Goal: Task Accomplishment & Management: Complete application form

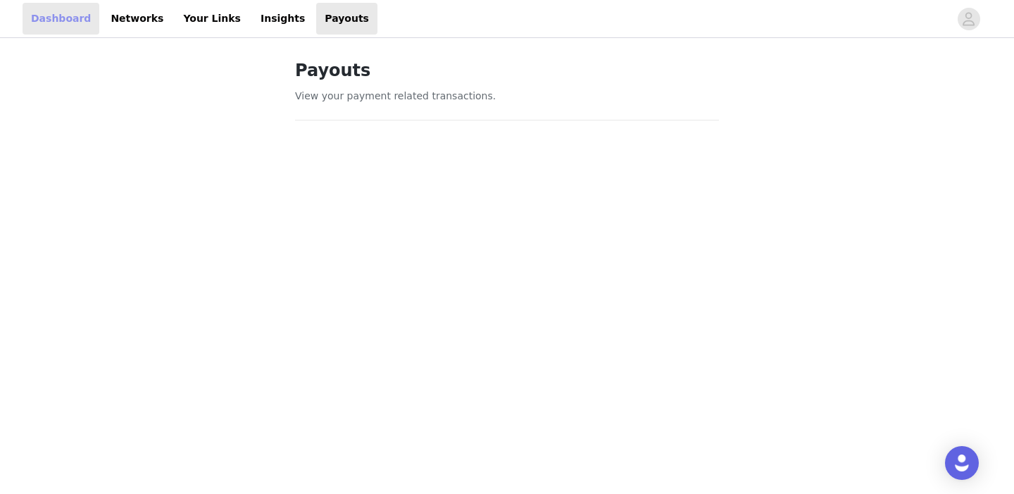
click at [83, 20] on link "Dashboard" at bounding box center [61, 19] width 77 height 32
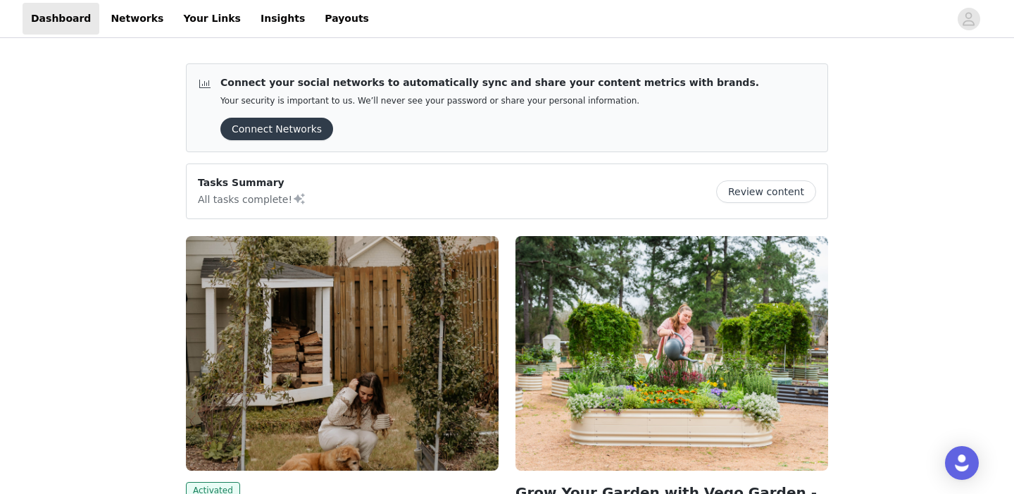
click at [764, 191] on button "Review content" at bounding box center [766, 191] width 100 height 23
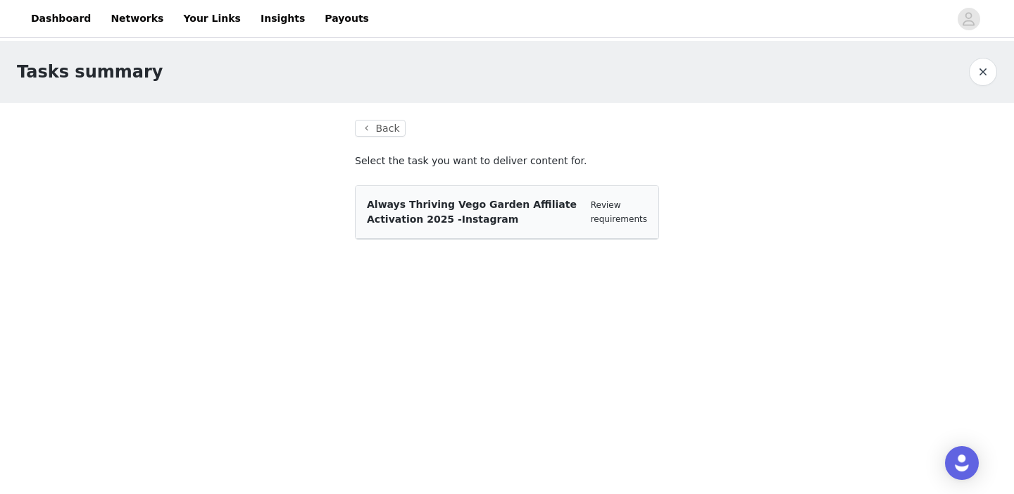
click at [482, 225] on div "Always Thriving Vego Garden Affiliate Activation 2025 -Instagram" at bounding box center [473, 212] width 213 height 30
click at [381, 130] on button "Back" at bounding box center [380, 128] width 51 height 17
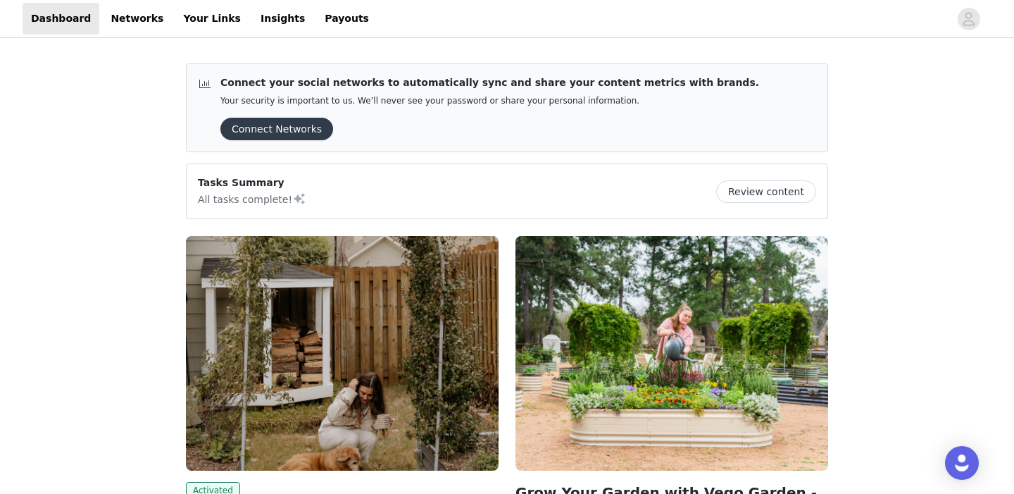
click at [297, 130] on button "Connect Networks" at bounding box center [276, 129] width 113 height 23
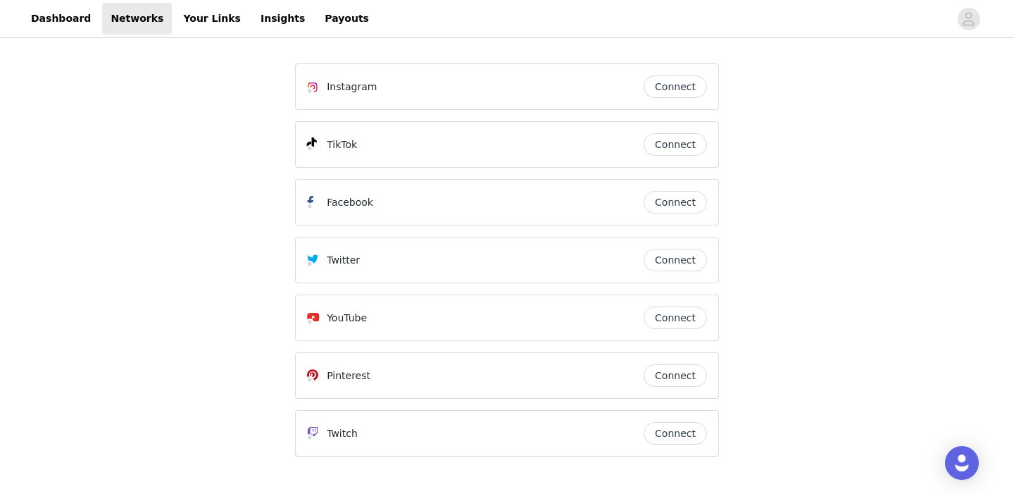
click at [679, 92] on button "Connect" at bounding box center [675, 86] width 63 height 23
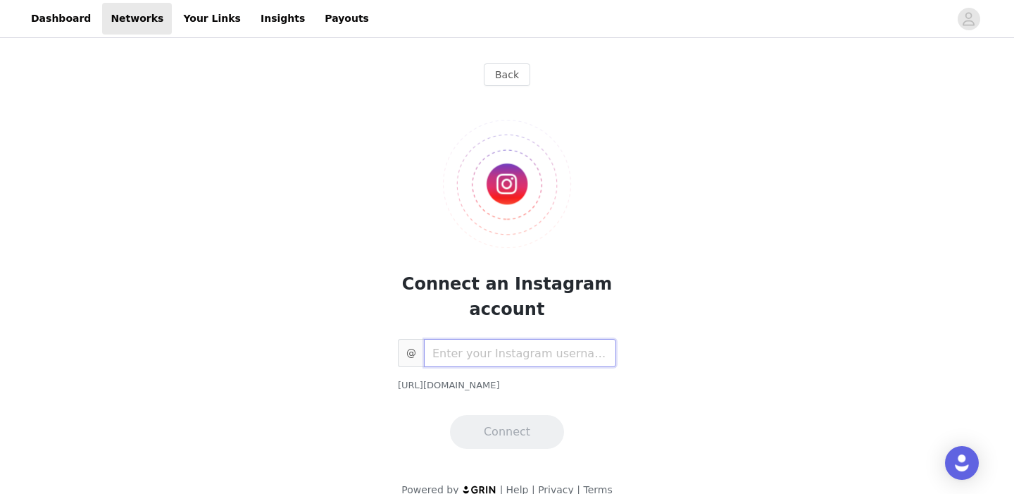
click at [487, 355] on input "text" at bounding box center [520, 353] width 192 height 28
type input "haninthecountryside"
click at [518, 436] on button "Connect" at bounding box center [507, 432] width 114 height 34
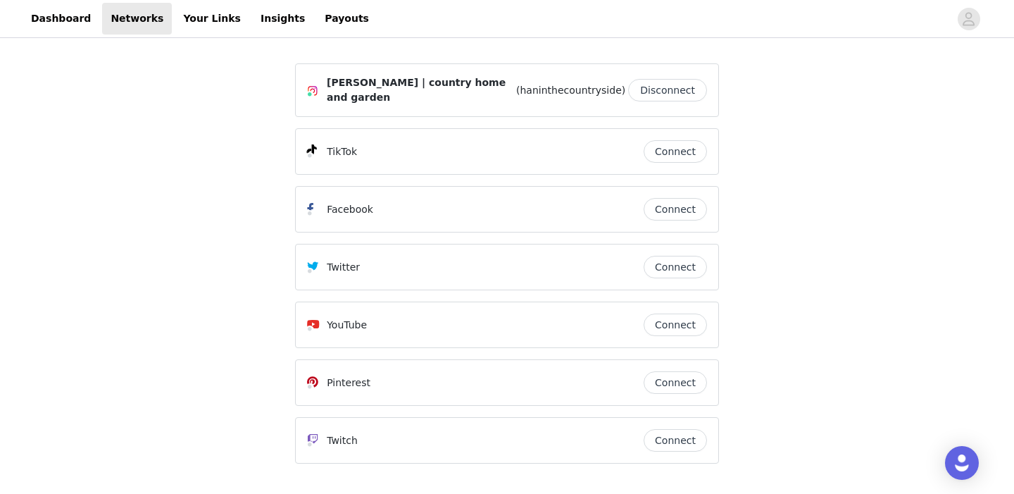
click at [656, 144] on button "Connect" at bounding box center [675, 151] width 63 height 23
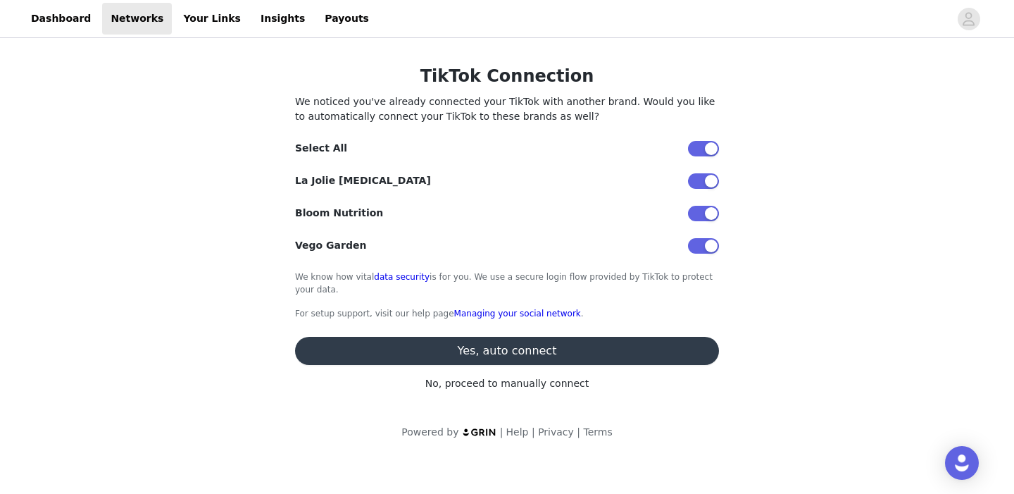
click at [702, 212] on button "button" at bounding box center [703, 213] width 31 height 15
click at [701, 178] on button "button" at bounding box center [703, 180] width 31 height 15
click at [520, 353] on button "Yes, auto connect" at bounding box center [507, 351] width 424 height 28
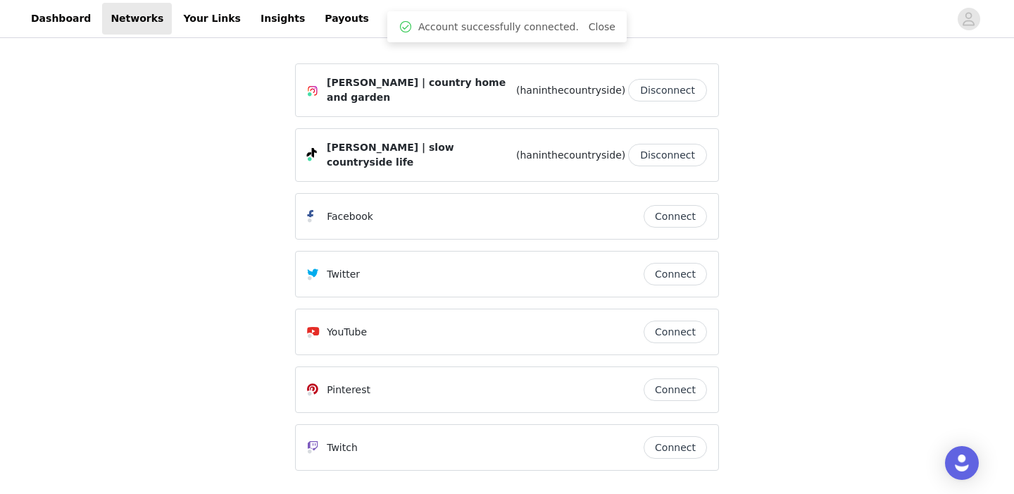
scroll to position [39, 0]
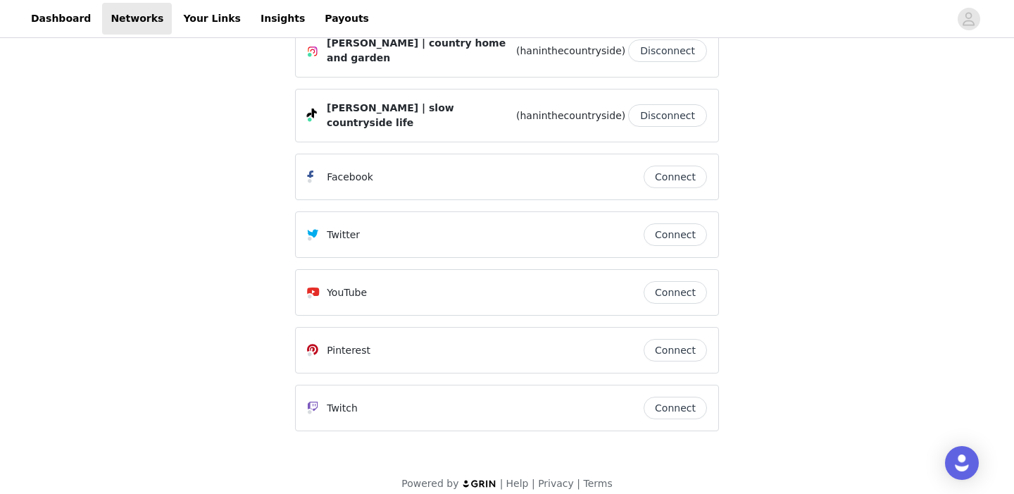
click at [667, 281] on button "Connect" at bounding box center [675, 292] width 63 height 23
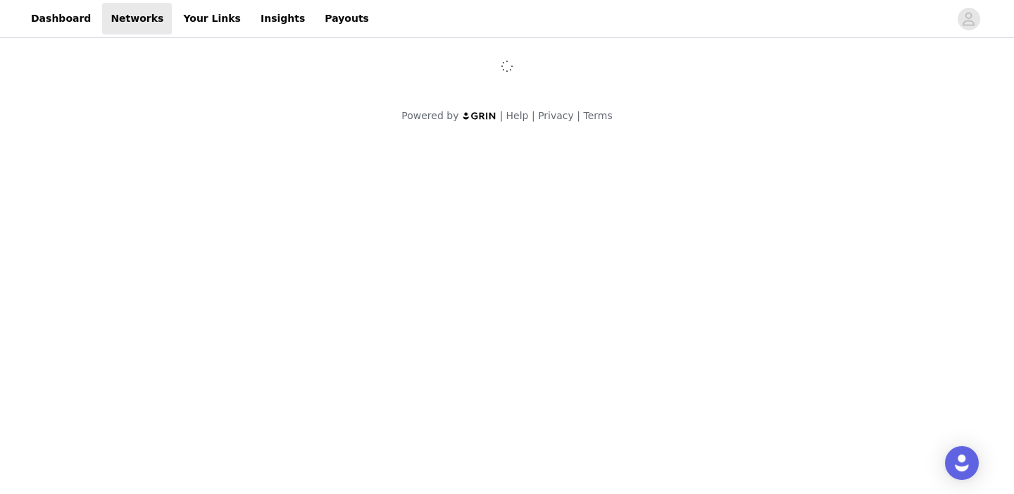
scroll to position [0, 0]
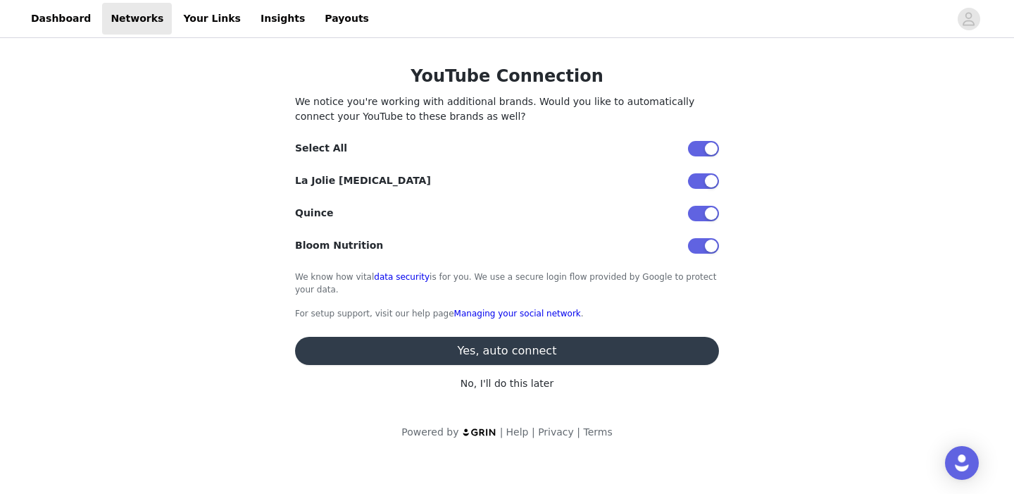
click at [708, 142] on button "button" at bounding box center [703, 148] width 31 height 15
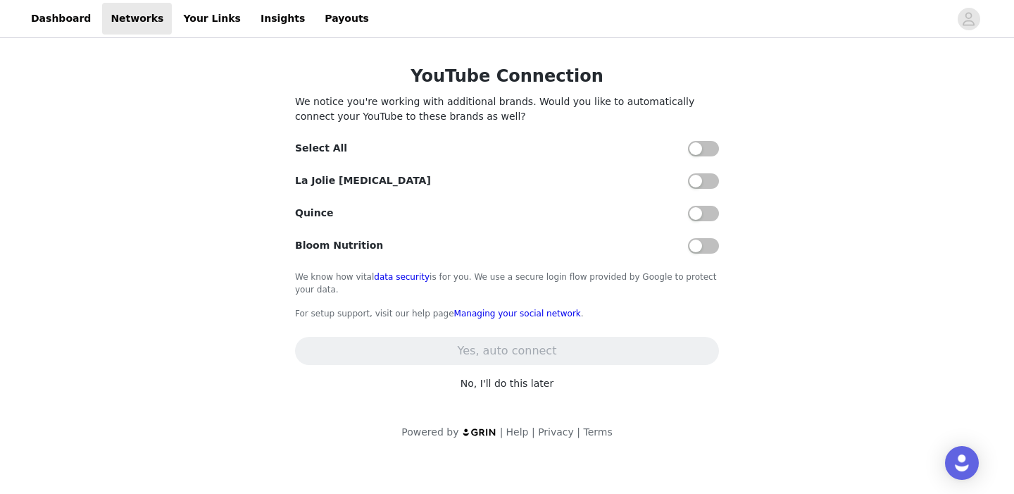
click at [694, 211] on button "button" at bounding box center [703, 213] width 31 height 15
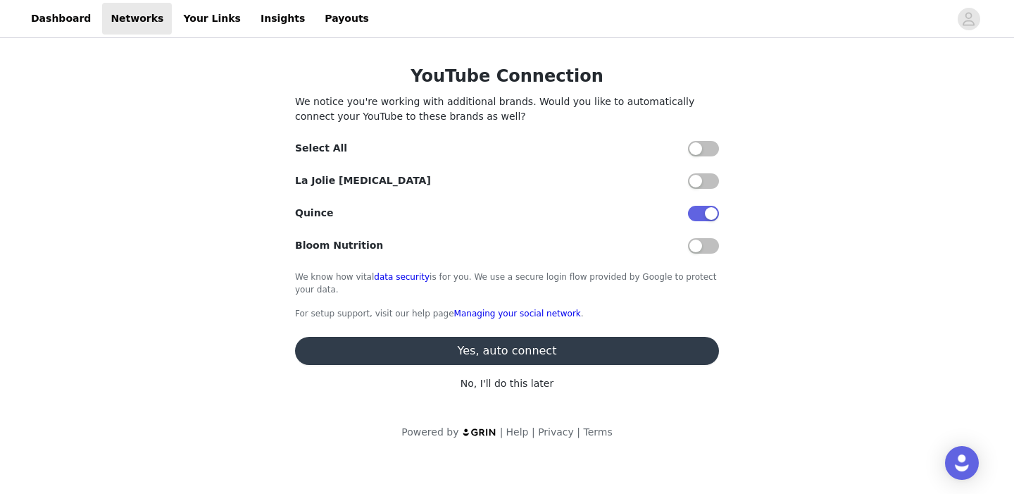
click at [581, 350] on button "Yes, auto connect" at bounding box center [507, 351] width 424 height 28
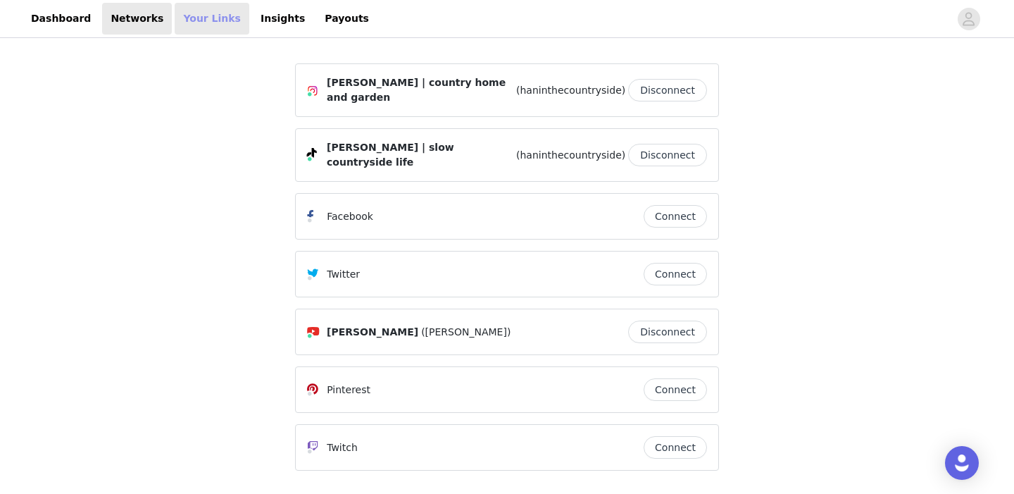
click at [192, 11] on link "Your Links" at bounding box center [212, 19] width 75 height 32
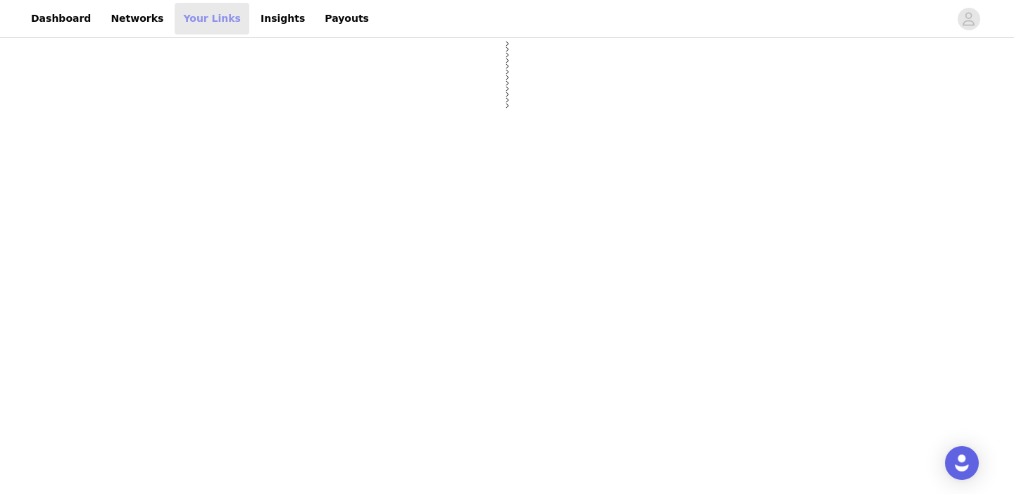
select select "12"
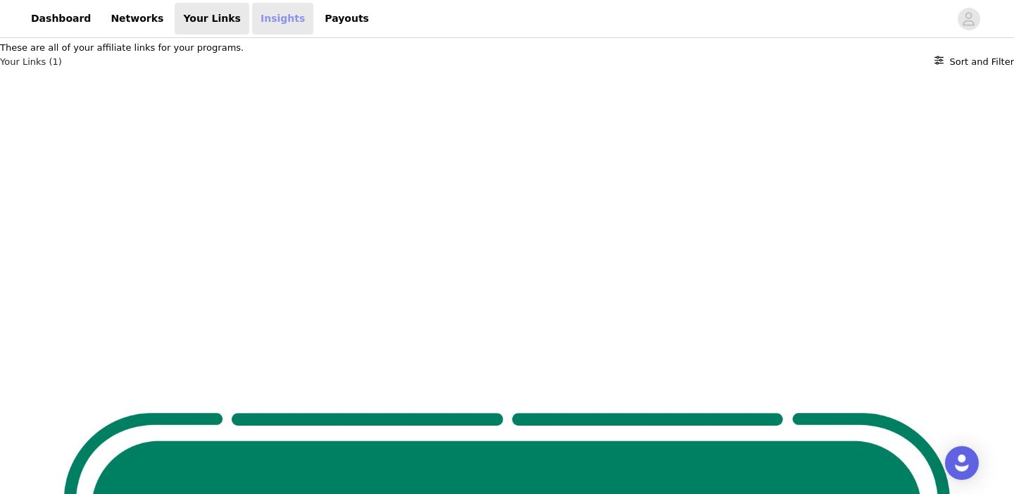
click at [252, 28] on link "Insights" at bounding box center [282, 19] width 61 height 32
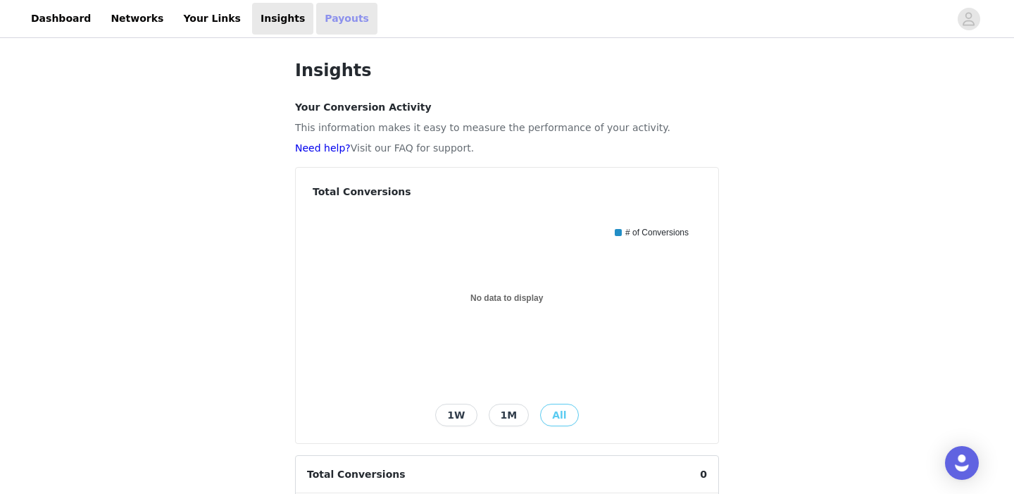
click at [316, 19] on link "Payouts" at bounding box center [346, 19] width 61 height 32
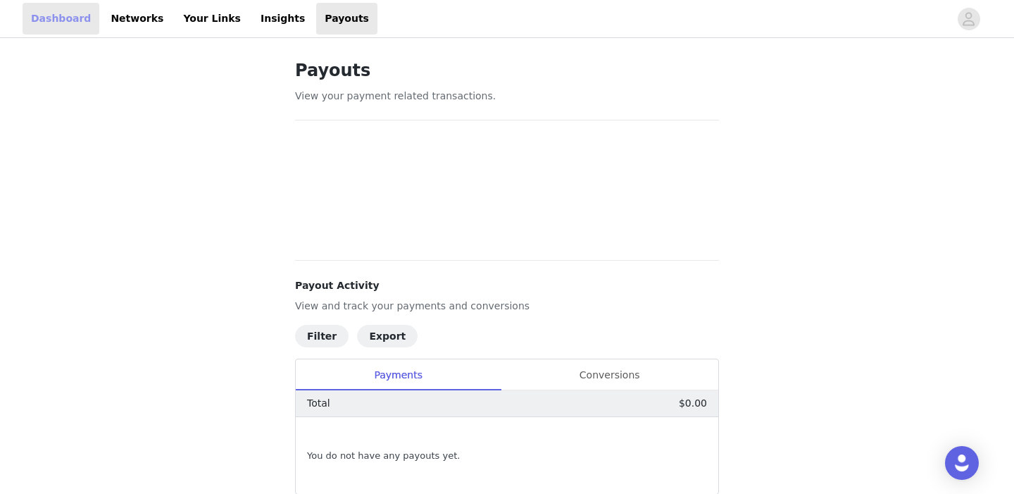
click at [75, 15] on link "Dashboard" at bounding box center [61, 19] width 77 height 32
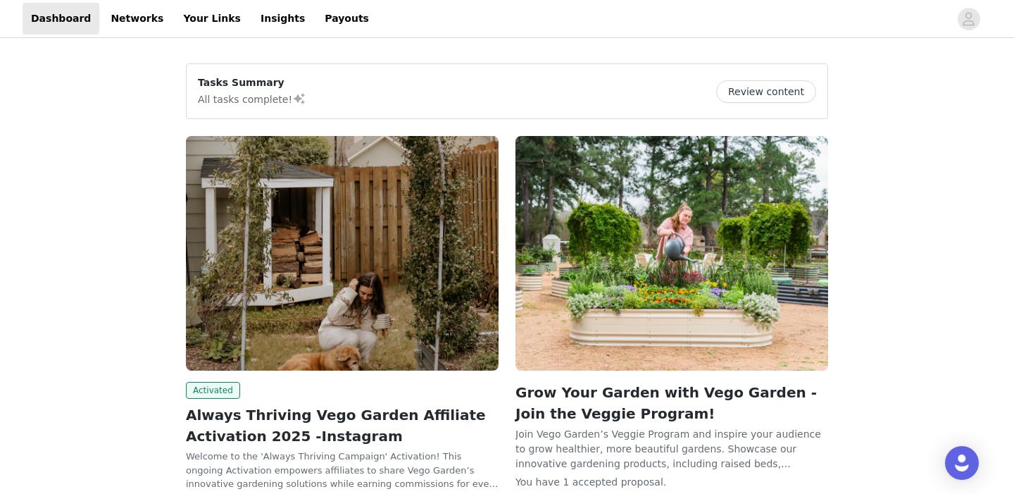
click at [779, 93] on button "Review content" at bounding box center [766, 91] width 100 height 23
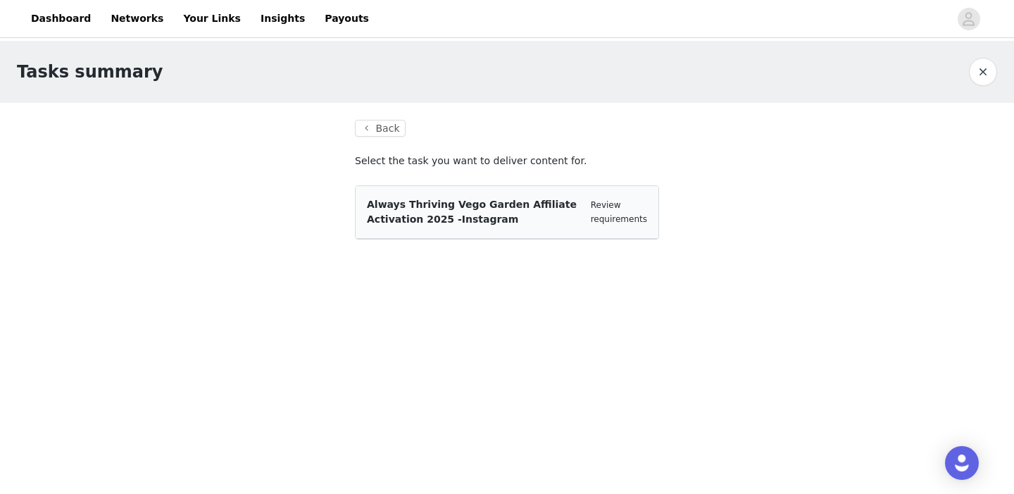
click at [582, 214] on div "Always Thriving Vego Garden Affiliate Activation 2025 -Instagram Review require…" at bounding box center [507, 212] width 280 height 30
click at [608, 215] on link "Review requirements" at bounding box center [619, 212] width 56 height 24
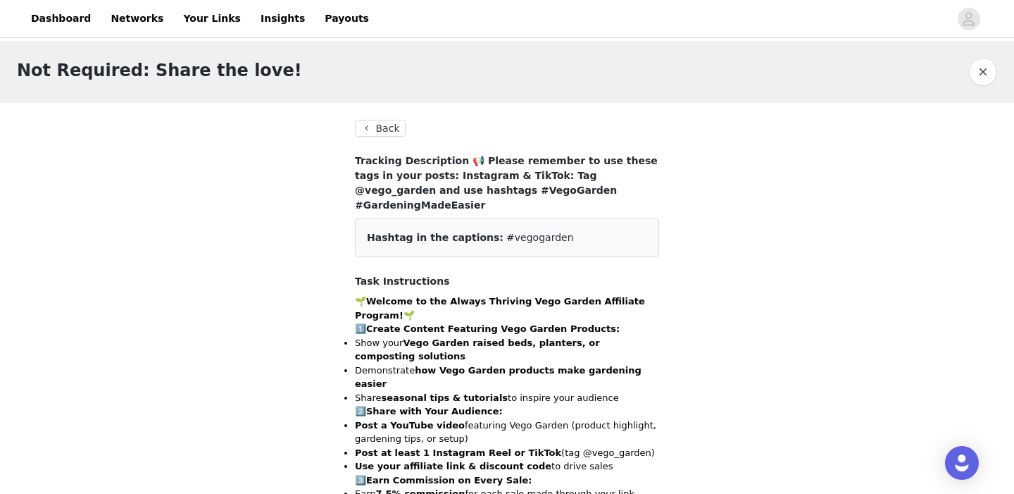
click at [383, 125] on button "Back" at bounding box center [380, 128] width 51 height 17
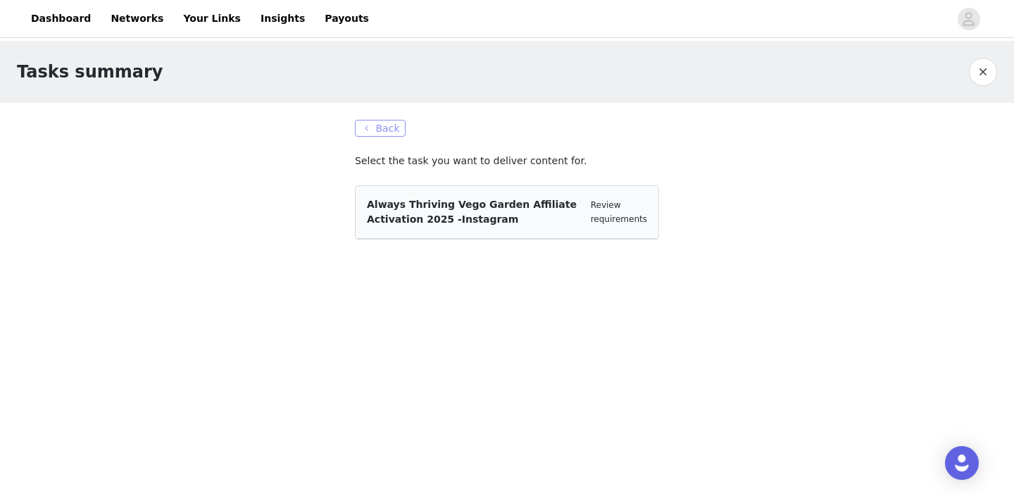
click at [385, 128] on button "Back" at bounding box center [380, 128] width 51 height 17
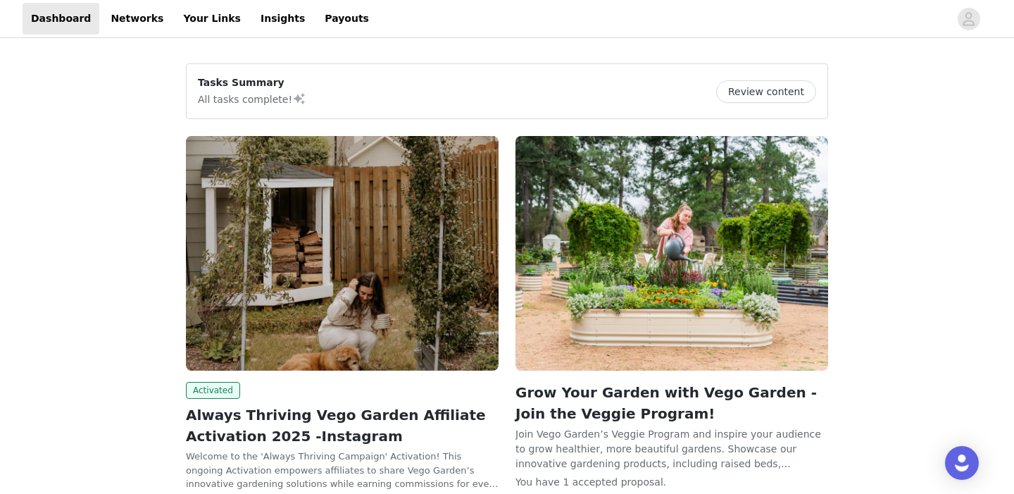
click at [780, 82] on button "Review content" at bounding box center [766, 91] width 100 height 23
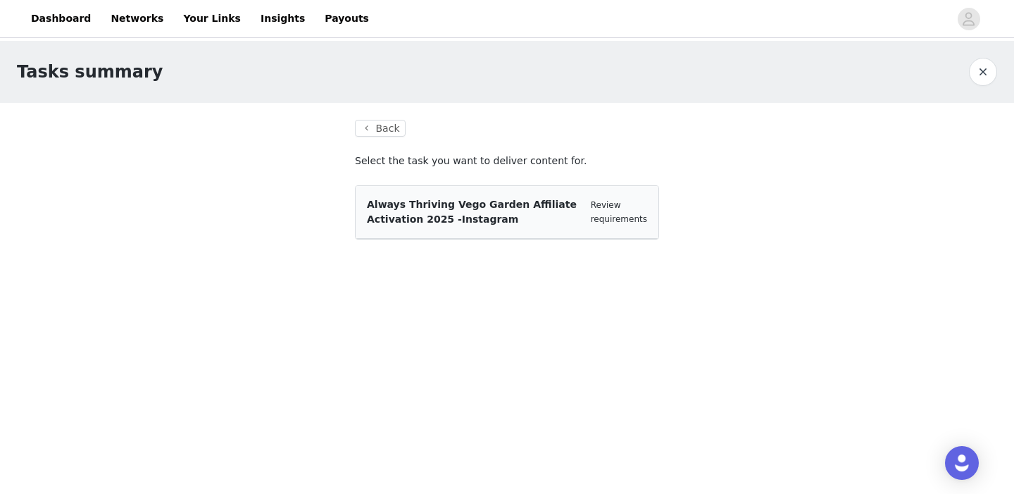
click at [498, 223] on div "Always Thriving Vego Garden Affiliate Activation 2025 -Instagram" at bounding box center [473, 212] width 213 height 30
click at [456, 206] on span "Always Thriving Vego Garden Affiliate Activation 2025 -Instagram" at bounding box center [472, 212] width 210 height 26
click at [611, 220] on link "Review requirements" at bounding box center [619, 212] width 56 height 24
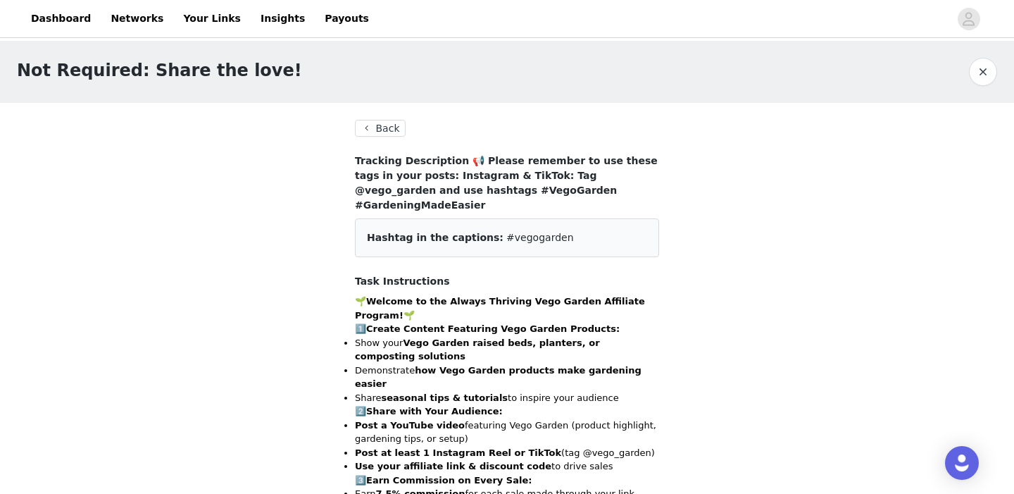
scroll to position [211, 0]
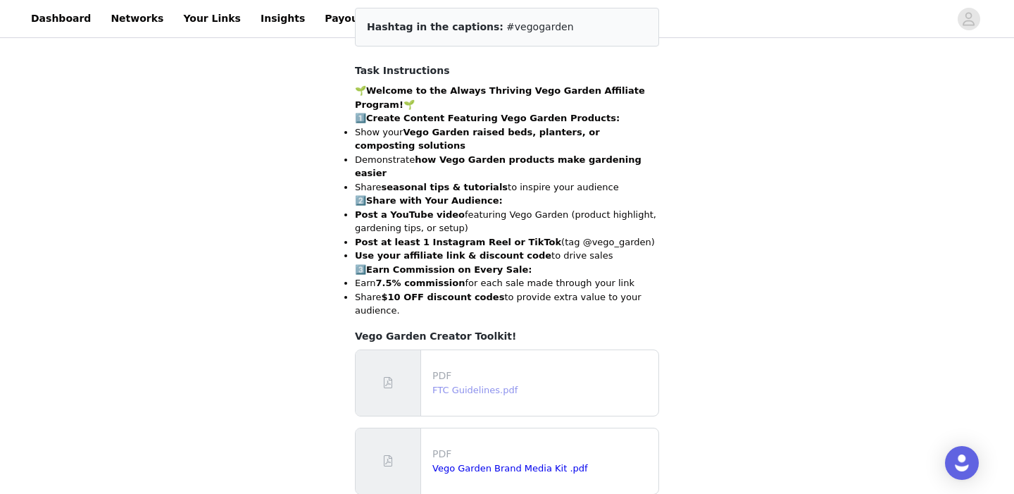
click at [458, 385] on link "FTC Guidelines.pdf" at bounding box center [474, 390] width 85 height 11
click at [447, 463] on link "Vego Garden Brand Media Kit .pdf" at bounding box center [510, 468] width 156 height 11
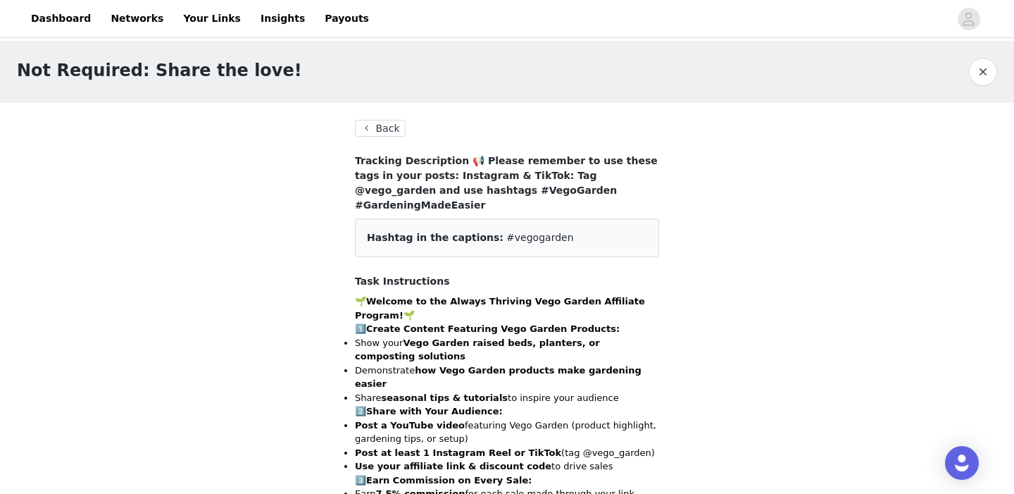
click at [506, 232] on span "#vegogarden" at bounding box center [539, 237] width 67 height 11
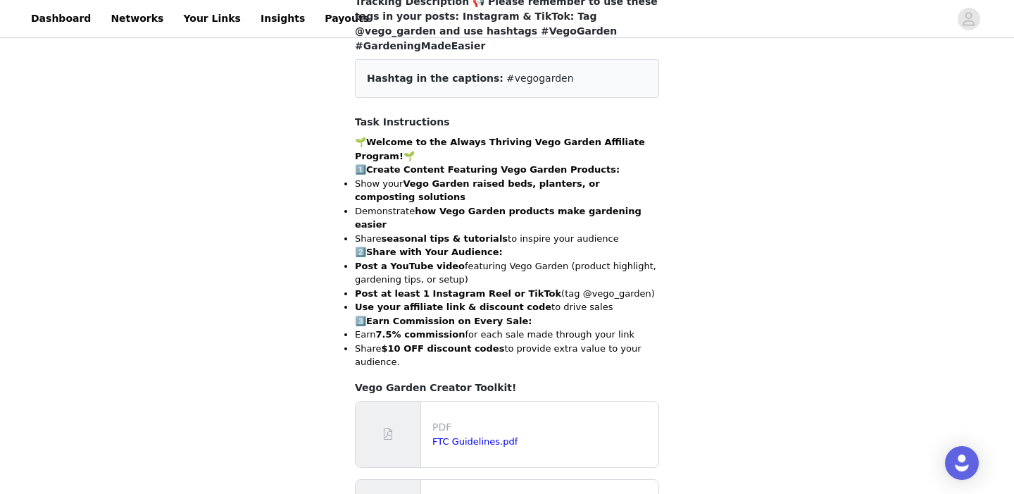
click at [366, 342] on li "Share $10 OFF discount codes to provide extra value to your audience." at bounding box center [507, 355] width 304 height 27
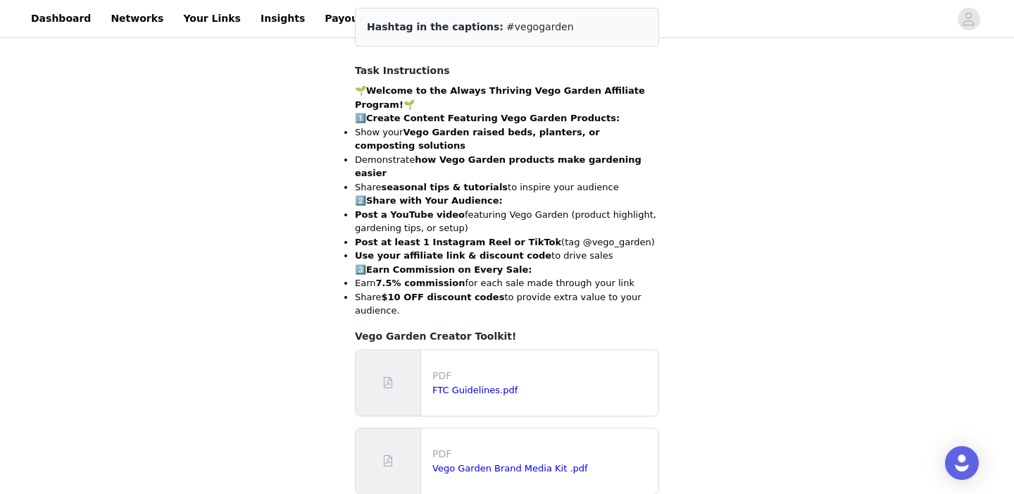
click at [372, 329] on div "Vego Garden Creator Toolkit! PDF FTC Guidelines.pdf PDF Vego Garden Brand Media…" at bounding box center [507, 412] width 304 height 166
click at [382, 277] on strong "7.5% commission" at bounding box center [420, 282] width 89 height 11
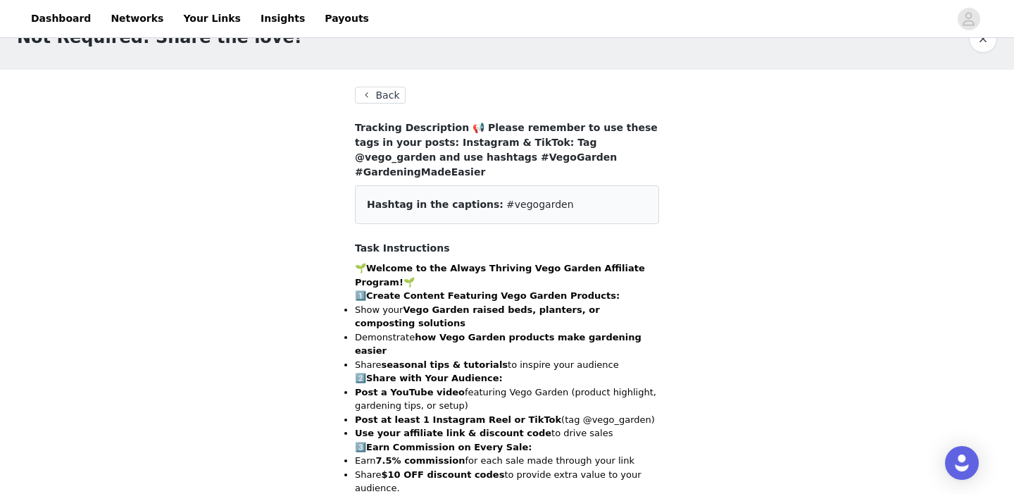
scroll to position [0, 0]
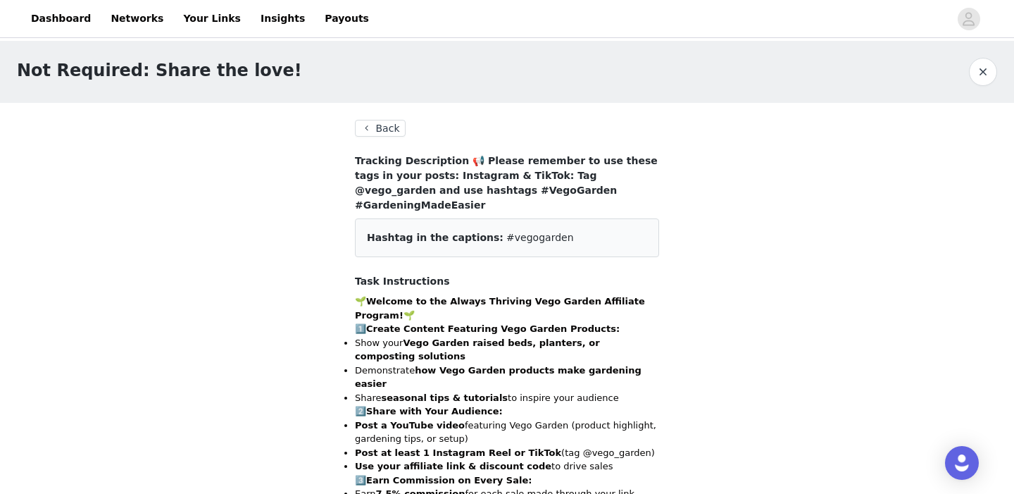
click at [394, 157] on h4 "Tracking Description 📢 Please remember to use these tags in your posts: Instagr…" at bounding box center [507, 183] width 304 height 59
click at [449, 232] on span "Hashtag in the captions:" at bounding box center [435, 237] width 137 height 11
click at [387, 127] on button "Back" at bounding box center [380, 128] width 51 height 17
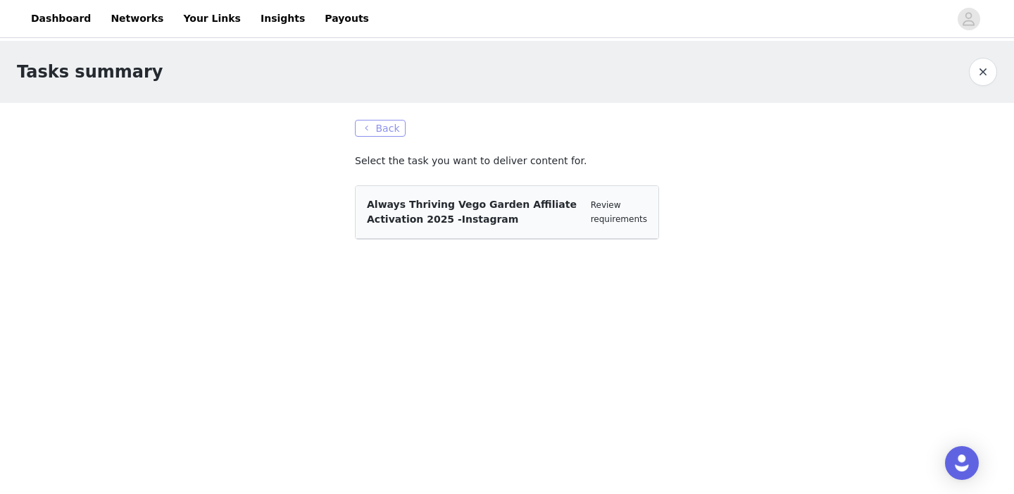
click at [368, 124] on button "Back" at bounding box center [380, 128] width 51 height 17
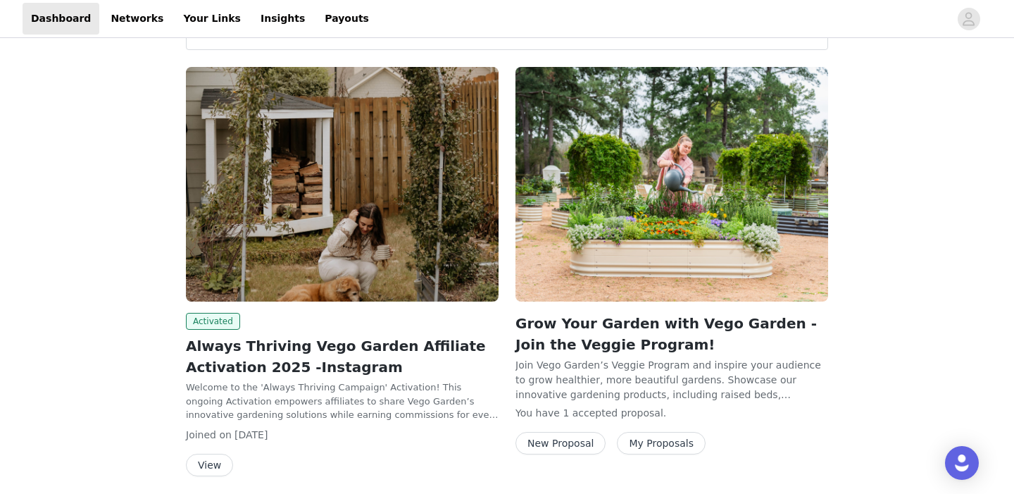
scroll to position [122, 0]
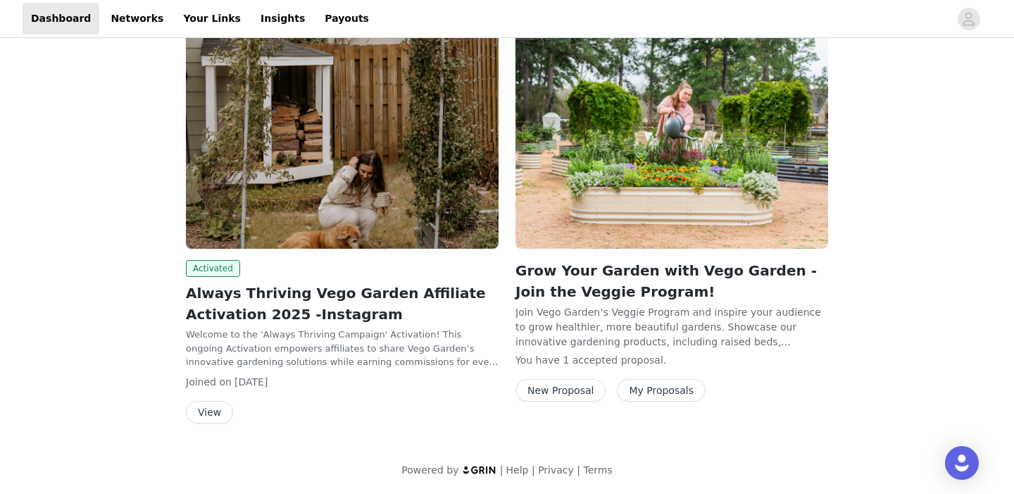
click at [207, 412] on button "View" at bounding box center [209, 412] width 47 height 23
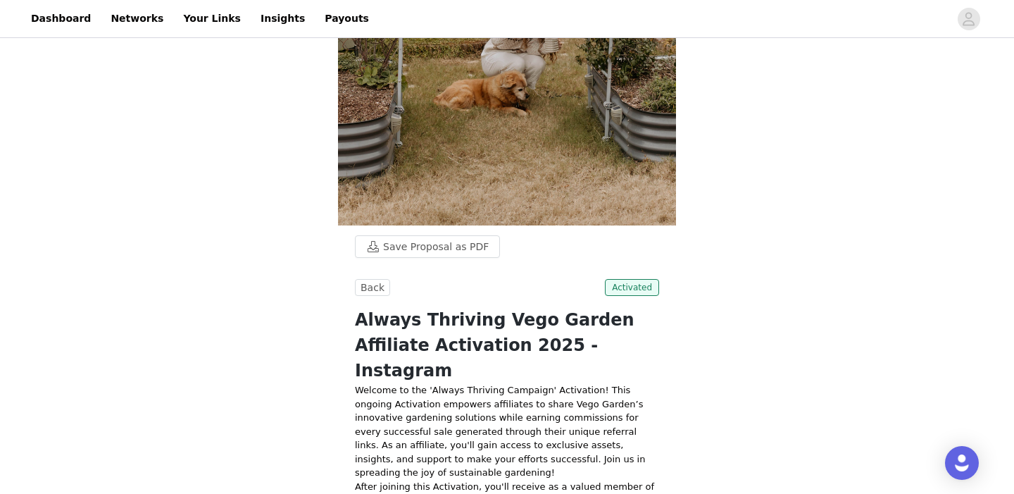
scroll to position [327, 0]
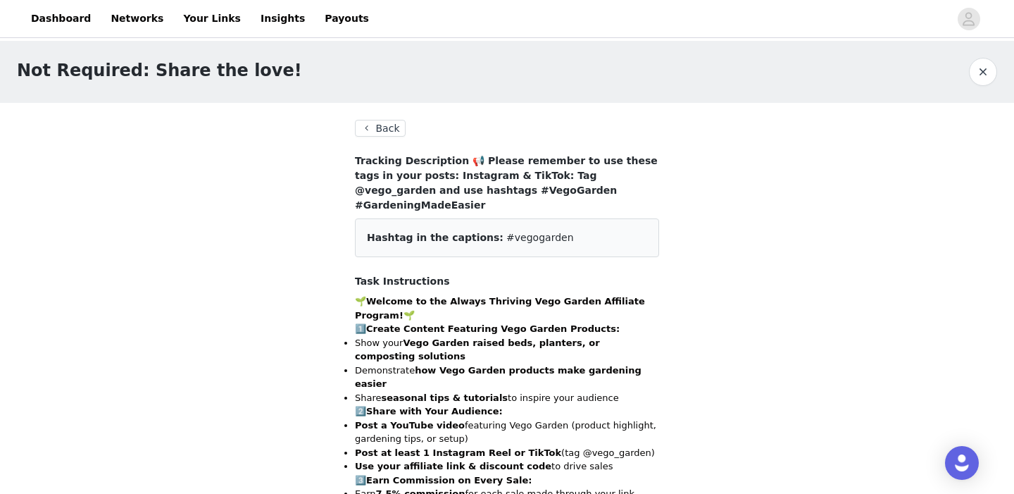
click at [386, 136] on button "Back" at bounding box center [380, 128] width 51 height 17
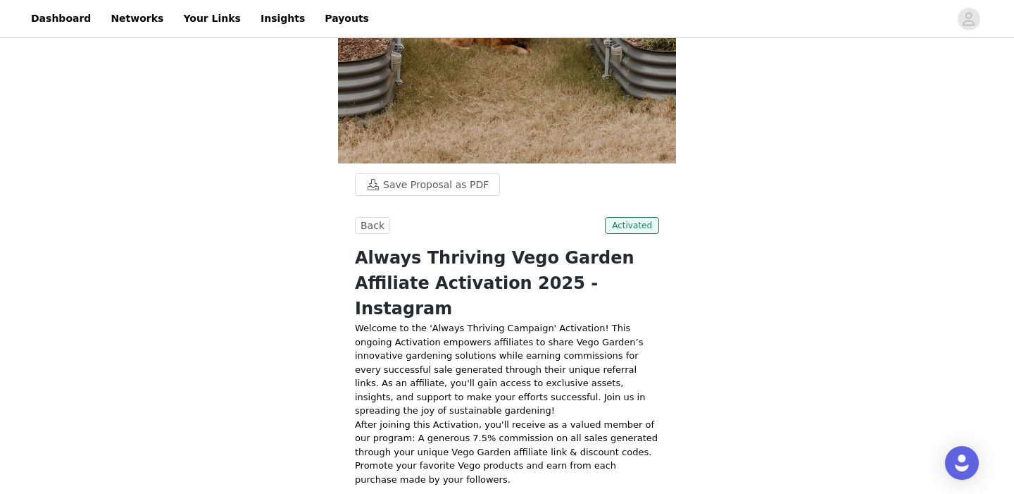
scroll to position [401, 0]
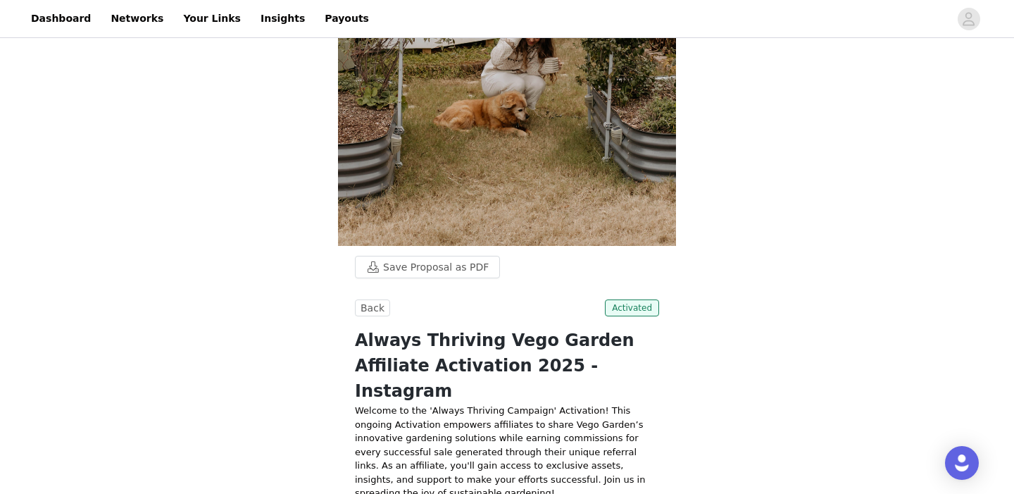
scroll to position [306, 0]
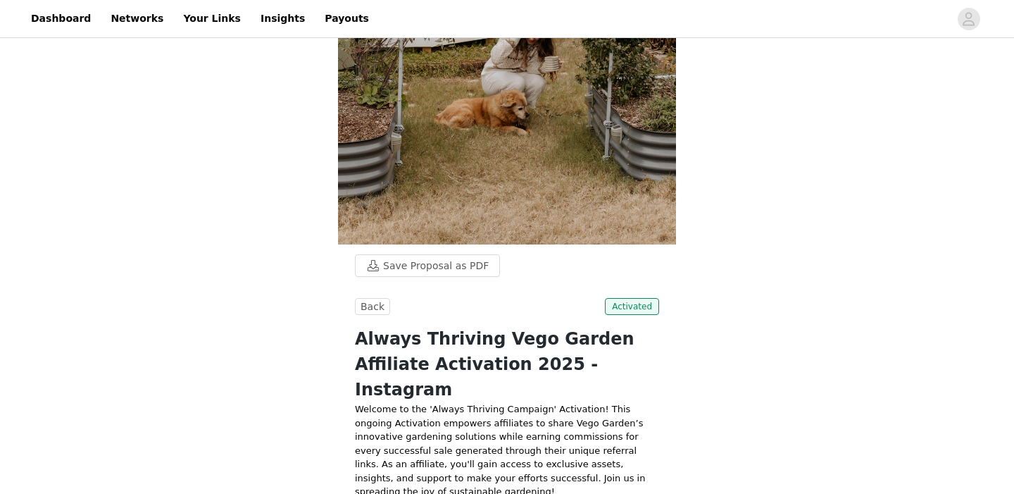
scroll to position [305, 0]
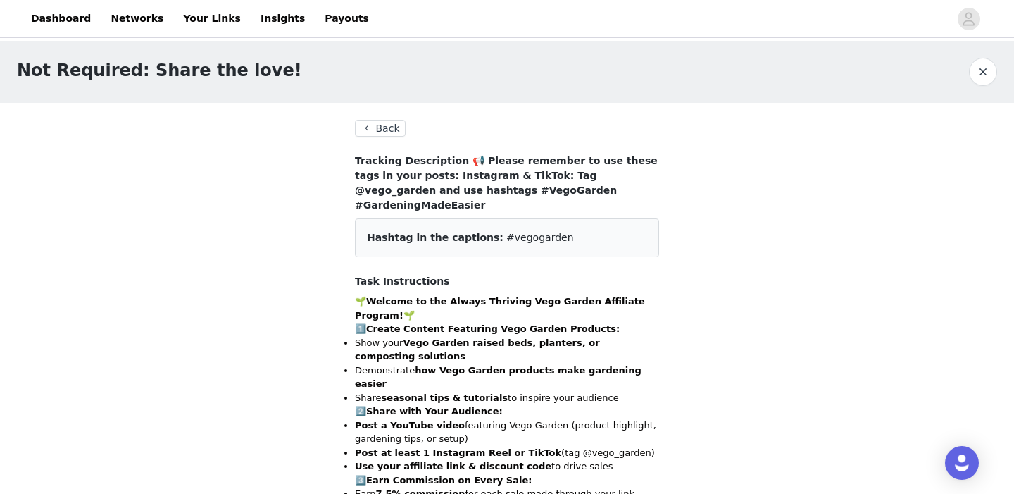
click at [387, 127] on button "Back" at bounding box center [380, 128] width 51 height 17
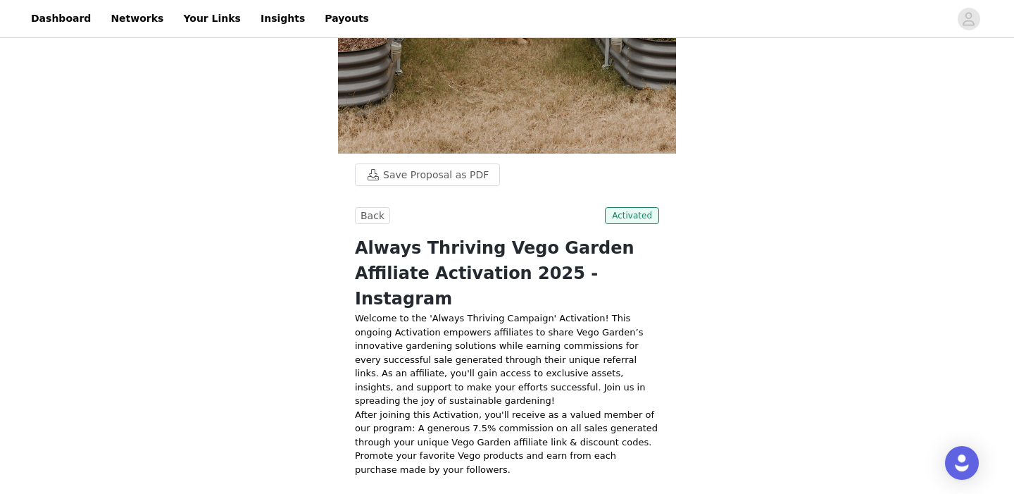
scroll to position [396, 0]
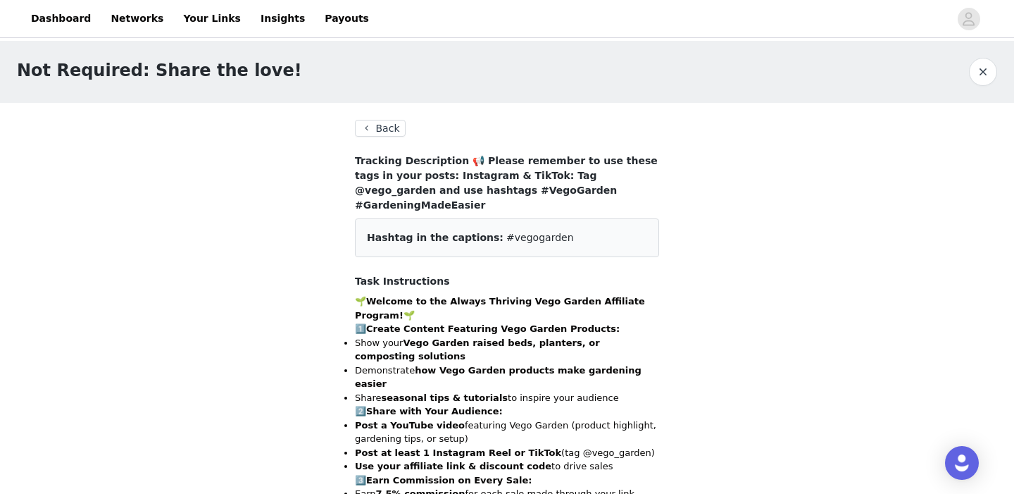
click at [381, 131] on button "Back" at bounding box center [380, 128] width 51 height 17
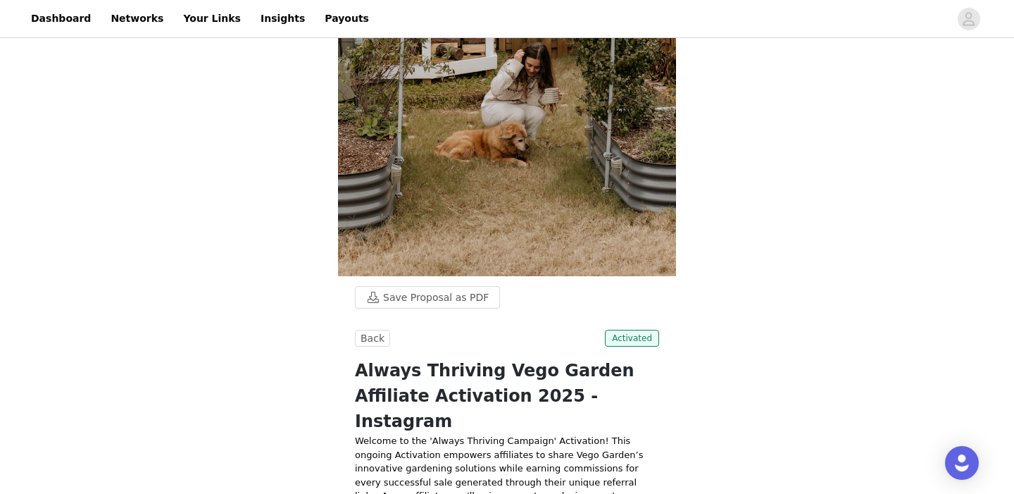
scroll to position [308, 0]
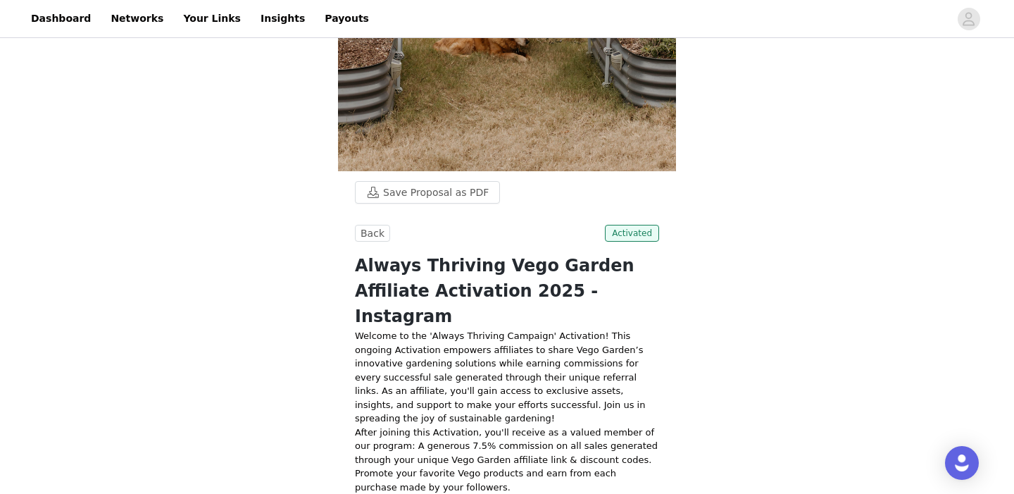
scroll to position [379, 0]
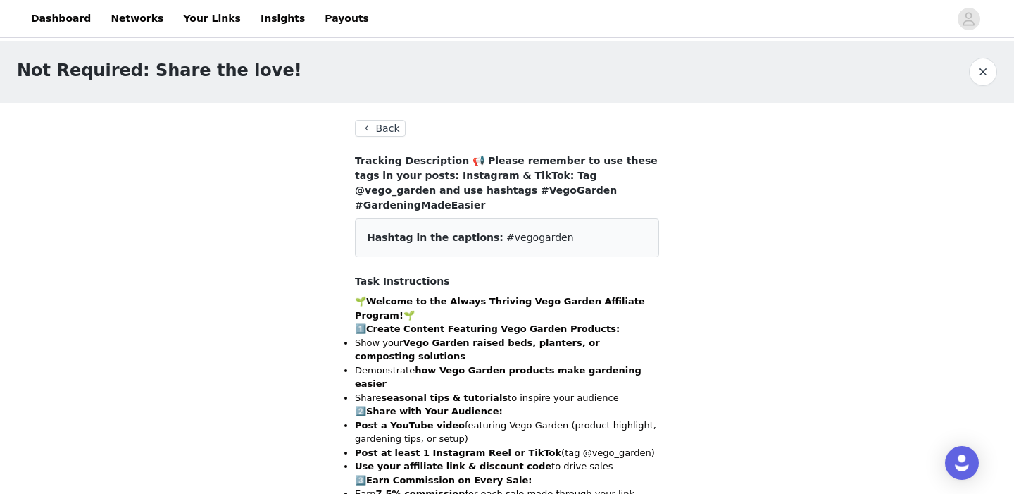
click at [382, 132] on button "Back" at bounding box center [380, 128] width 51 height 17
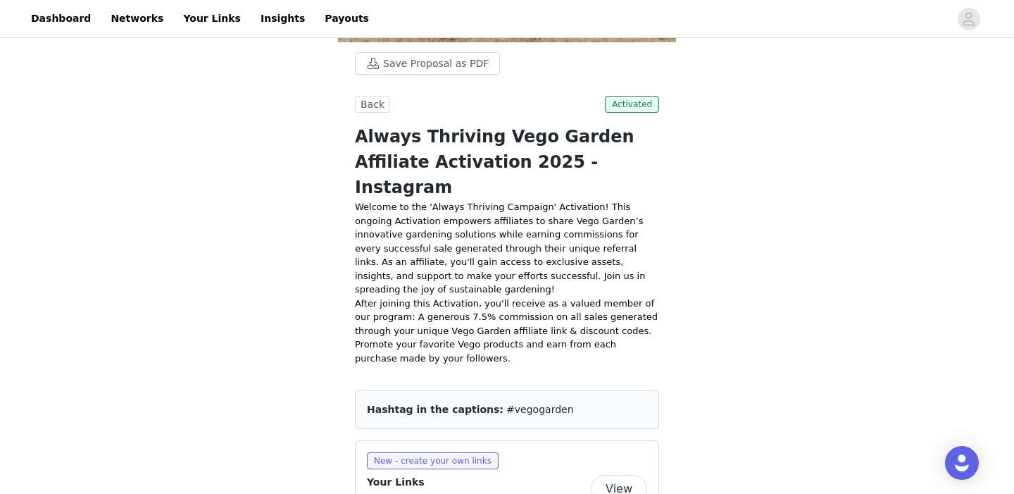
scroll to position [509, 0]
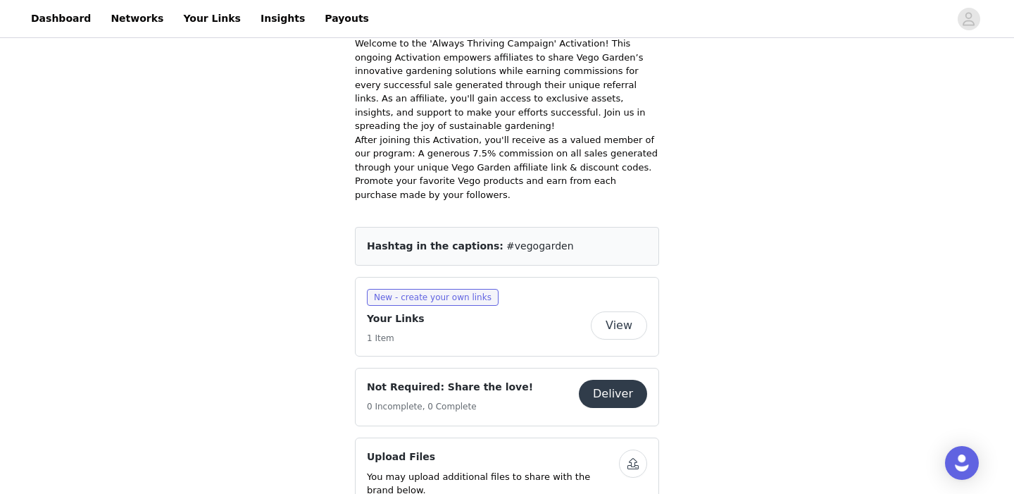
scroll to position [708, 0]
